Goal: Communication & Community: Answer question/provide support

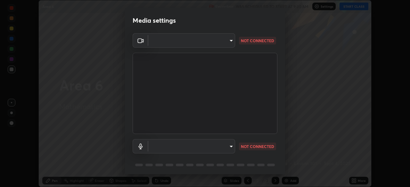
scroll to position [187, 410]
type input "6d46a3bbb121808cbb74c832f71dfccd0f2f4db2e0a8dcefa18edd627fde2ff4"
type input "542551534069d815422f2d39fde6cbae80a89d9e5025ba2982a8294de1300f8f"
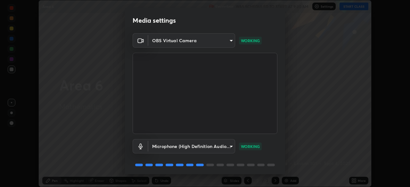
scroll to position [23, 0]
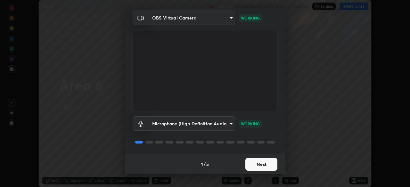
click at [267, 165] on button "Next" at bounding box center [261, 164] width 32 height 13
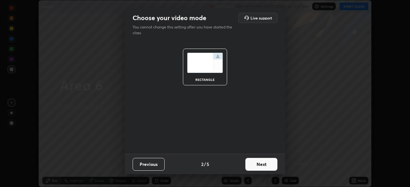
scroll to position [0, 0]
click at [271, 166] on button "Next" at bounding box center [261, 164] width 32 height 13
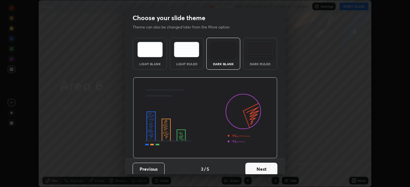
click at [270, 171] on button "Next" at bounding box center [261, 169] width 32 height 13
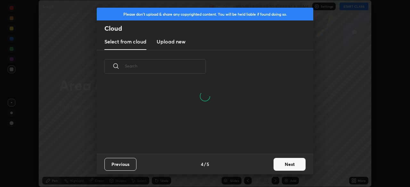
click at [281, 166] on button "Next" at bounding box center [290, 164] width 32 height 13
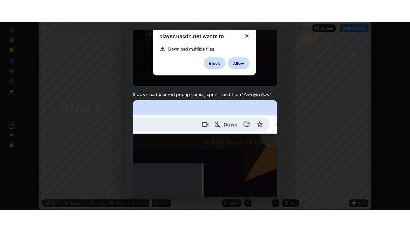
scroll to position [153, 0]
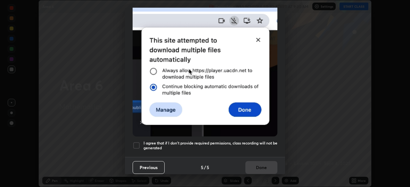
click at [136, 142] on div at bounding box center [137, 146] width 8 height 8
click at [261, 166] on button "Done" at bounding box center [261, 168] width 32 height 13
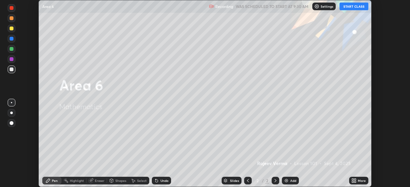
click at [355, 5] on button "START CLASS" at bounding box center [354, 7] width 29 height 8
click at [360, 180] on div "More" at bounding box center [362, 180] width 8 height 3
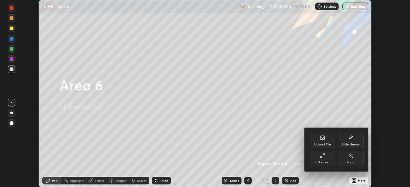
click at [328, 161] on div "Full screen" at bounding box center [323, 162] width 16 height 3
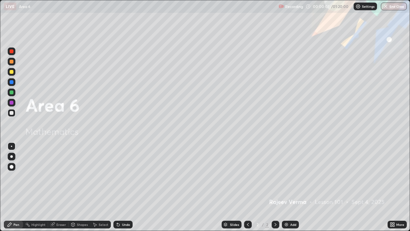
scroll to position [231, 410]
click at [290, 187] on div "Add" at bounding box center [293, 224] width 6 height 3
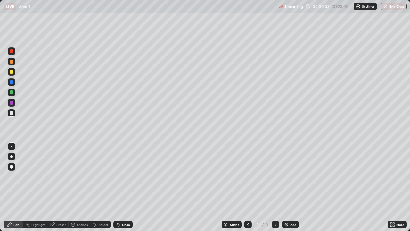
click at [287, 187] on img at bounding box center [286, 224] width 5 height 5
click at [286, 187] on img at bounding box center [286, 224] width 5 height 5
click at [287, 187] on img at bounding box center [286, 224] width 5 height 5
click at [286, 187] on img at bounding box center [286, 224] width 5 height 5
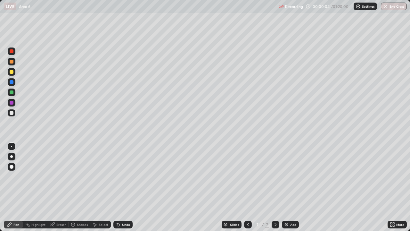
click at [285, 187] on img at bounding box center [286, 224] width 5 height 5
click at [284, 187] on img at bounding box center [286, 224] width 5 height 5
click at [247, 187] on icon at bounding box center [247, 224] width 5 height 5
click at [247, 187] on icon at bounding box center [248, 224] width 2 height 3
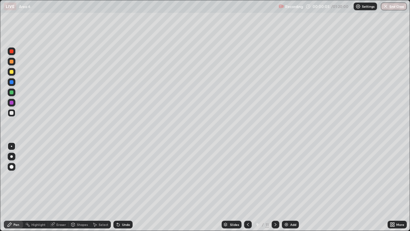
click at [247, 187] on icon at bounding box center [247, 224] width 5 height 5
click at [248, 187] on icon at bounding box center [247, 224] width 5 height 5
click at [247, 187] on icon at bounding box center [248, 224] width 2 height 3
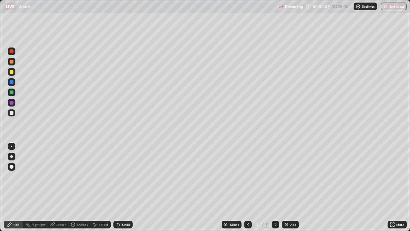
click at [247, 187] on icon at bounding box center [247, 224] width 5 height 5
click at [247, 187] on icon at bounding box center [248, 224] width 2 height 3
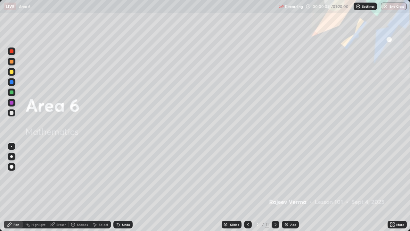
click at [275, 187] on icon at bounding box center [276, 224] width 2 height 3
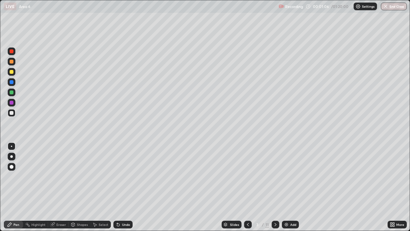
click at [62, 187] on div "Eraser" at bounding box center [61, 224] width 10 height 3
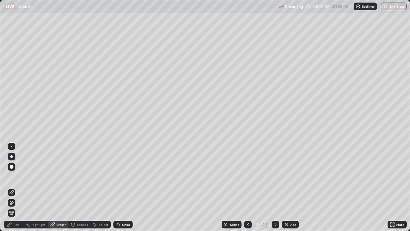
click at [79, 187] on div "Shapes" at bounding box center [82, 224] width 11 height 3
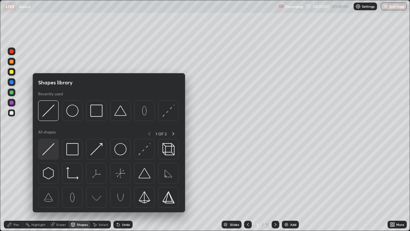
click at [50, 149] on img at bounding box center [48, 149] width 12 height 12
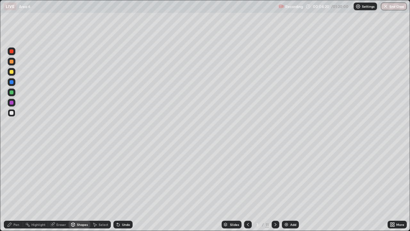
click at [276, 187] on icon at bounding box center [275, 224] width 5 height 5
click at [12, 71] on div at bounding box center [12, 72] width 4 height 4
click at [122, 187] on div "Undo" at bounding box center [126, 224] width 8 height 3
click at [16, 187] on div "Pen" at bounding box center [16, 224] width 6 height 3
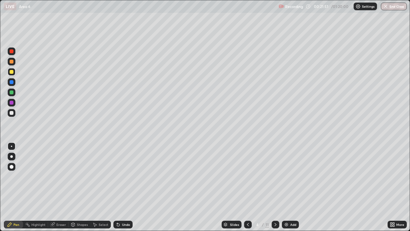
click at [247, 187] on icon at bounding box center [247, 224] width 5 height 5
click at [13, 73] on div at bounding box center [12, 72] width 8 height 8
click at [12, 93] on div at bounding box center [12, 92] width 4 height 4
click at [274, 187] on icon at bounding box center [275, 224] width 5 height 5
click at [12, 93] on div at bounding box center [12, 92] width 4 height 4
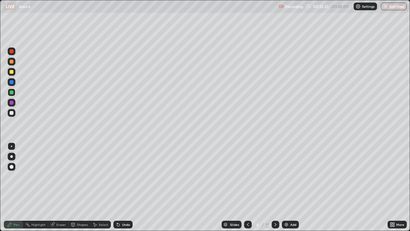
click at [10, 112] on div at bounding box center [12, 113] width 4 height 4
click at [61, 187] on div "Eraser" at bounding box center [61, 224] width 10 height 3
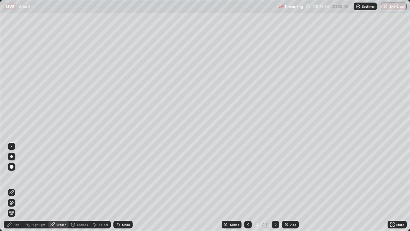
click at [11, 187] on icon at bounding box center [12, 202] width 4 height 3
click at [13, 187] on div "Pen" at bounding box center [13, 224] width 19 height 8
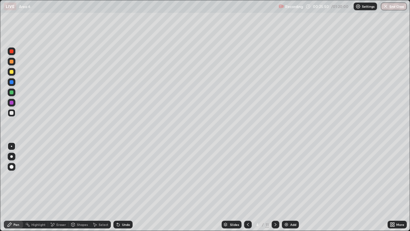
click at [12, 114] on div at bounding box center [12, 113] width 4 height 4
click at [13, 92] on div at bounding box center [12, 92] width 4 height 4
click at [15, 63] on div at bounding box center [12, 62] width 8 height 8
click at [125, 187] on div "Undo" at bounding box center [126, 224] width 8 height 3
click at [123, 187] on div "Undo" at bounding box center [126, 224] width 8 height 3
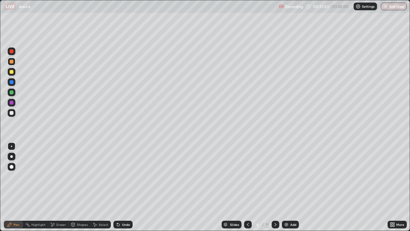
click at [275, 187] on icon at bounding box center [275, 224] width 5 height 5
click at [247, 187] on icon at bounding box center [247, 224] width 5 height 5
click at [15, 73] on div at bounding box center [12, 72] width 8 height 8
click at [278, 187] on div at bounding box center [276, 224] width 8 height 8
click at [13, 72] on div at bounding box center [12, 72] width 4 height 4
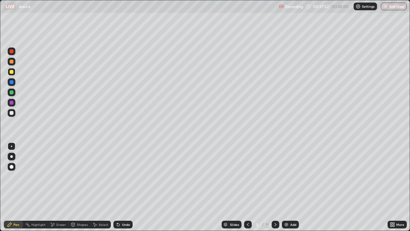
click at [13, 62] on div at bounding box center [12, 62] width 4 height 4
click at [11, 72] on div at bounding box center [12, 72] width 4 height 4
click at [248, 187] on icon at bounding box center [247, 224] width 5 height 5
click at [275, 187] on icon at bounding box center [275, 224] width 5 height 5
click at [13, 71] on div at bounding box center [12, 72] width 4 height 4
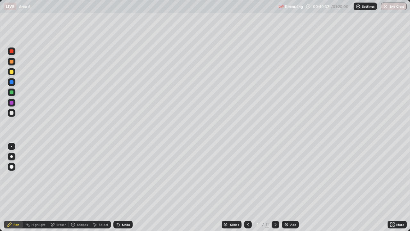
click at [13, 94] on div at bounding box center [12, 92] width 4 height 4
click at [15, 113] on div at bounding box center [12, 113] width 8 height 8
click at [275, 187] on icon at bounding box center [275, 224] width 5 height 5
click at [12, 72] on div at bounding box center [12, 72] width 4 height 4
click at [11, 93] on div at bounding box center [12, 92] width 4 height 4
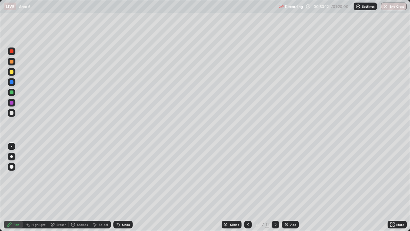
click at [125, 187] on div "Undo" at bounding box center [126, 224] width 8 height 3
click at [122, 187] on div "Undo" at bounding box center [126, 224] width 8 height 3
click at [62, 187] on div "Eraser" at bounding box center [61, 224] width 10 height 3
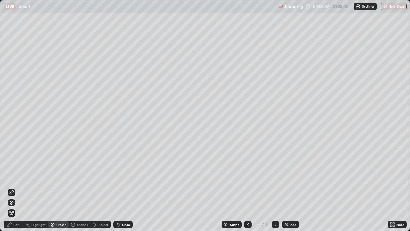
click at [11, 187] on icon at bounding box center [11, 192] width 5 height 5
click at [16, 187] on div "Pen" at bounding box center [16, 224] width 6 height 3
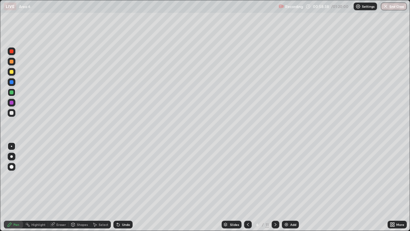
click at [60, 187] on div "Eraser" at bounding box center [61, 224] width 10 height 3
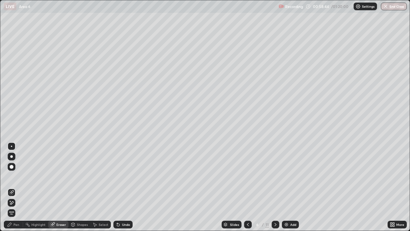
click at [18, 187] on div "Pen" at bounding box center [16, 224] width 6 height 3
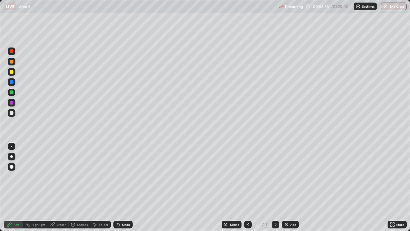
click at [61, 187] on div "Eraser" at bounding box center [61, 224] width 10 height 3
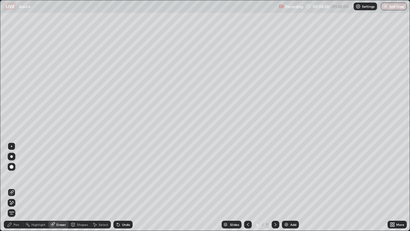
click at [18, 187] on div "Pen" at bounding box center [16, 224] width 6 height 3
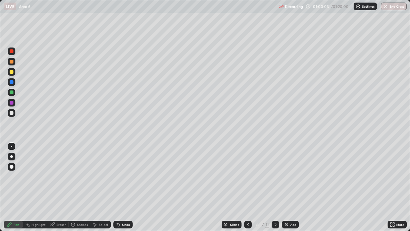
click at [278, 187] on div at bounding box center [276, 224] width 8 height 8
click at [12, 61] on div at bounding box center [12, 62] width 4 height 4
click at [18, 187] on div "Pen" at bounding box center [13, 224] width 19 height 8
click at [63, 187] on div "Eraser" at bounding box center [61, 224] width 10 height 3
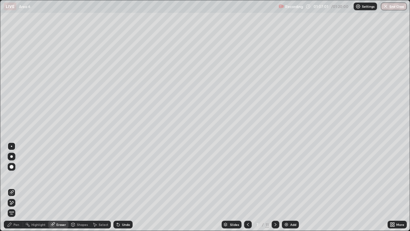
click at [16, 187] on div "Pen" at bounding box center [13, 224] width 19 height 8
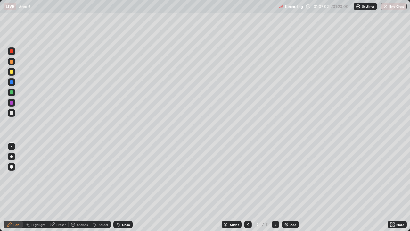
click at [14, 93] on div at bounding box center [12, 92] width 8 height 8
click at [126, 187] on div "Undo" at bounding box center [122, 224] width 19 height 8
click at [127, 187] on div "Undo" at bounding box center [122, 224] width 19 height 8
click at [126, 187] on div "Undo" at bounding box center [122, 224] width 19 height 8
click at [127, 187] on div "Undo" at bounding box center [122, 224] width 19 height 8
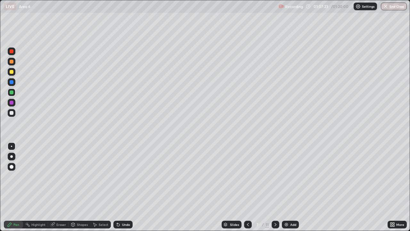
click at [128, 187] on div "Undo" at bounding box center [122, 224] width 19 height 8
click at [11, 73] on div at bounding box center [12, 72] width 4 height 4
click at [175, 187] on div "Slides 7 / 11 Add" at bounding box center [260, 224] width 255 height 13
click at [398, 4] on button "End Class" at bounding box center [394, 7] width 25 height 8
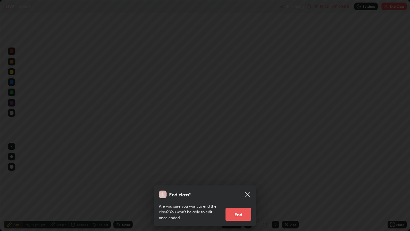
click at [241, 187] on button "End" at bounding box center [239, 214] width 26 height 13
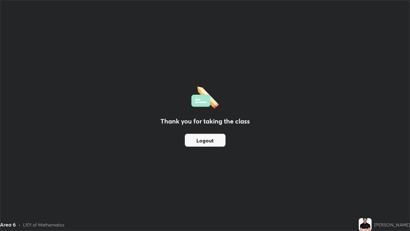
click at [212, 136] on button "Logout" at bounding box center [205, 140] width 41 height 13
click at [217, 137] on button "Logout" at bounding box center [205, 140] width 41 height 13
